Goal: Navigation & Orientation: Go to known website

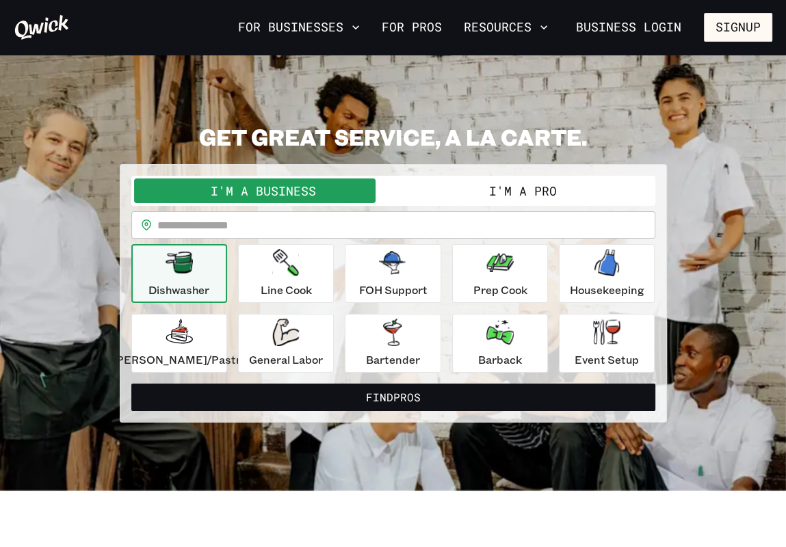
click at [737, 304] on div "**********" at bounding box center [393, 273] width 758 height 300
click at [763, 85] on section "**********" at bounding box center [393, 273] width 786 height 436
click at [741, 83] on section "**********" at bounding box center [393, 273] width 786 height 436
